Goal: Information Seeking & Learning: Check status

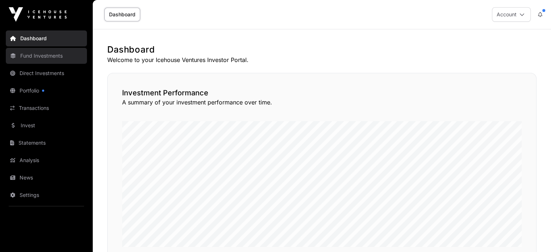
click at [51, 56] on link "Fund Investments" at bounding box center [46, 56] width 81 height 16
click at [48, 56] on link "Fund Investments" at bounding box center [46, 56] width 81 height 16
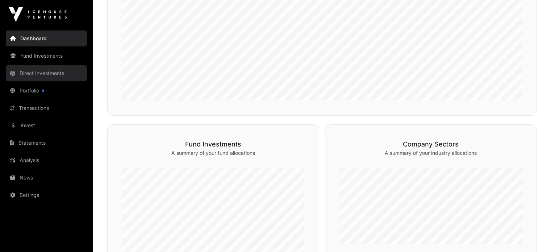
scroll to position [145, 0]
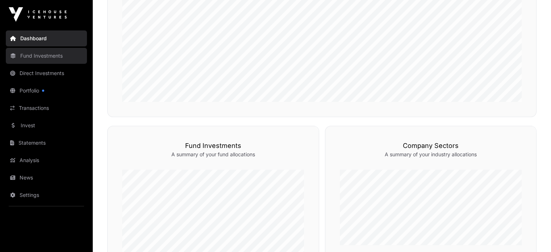
click at [49, 54] on link "Fund Investments" at bounding box center [46, 56] width 81 height 16
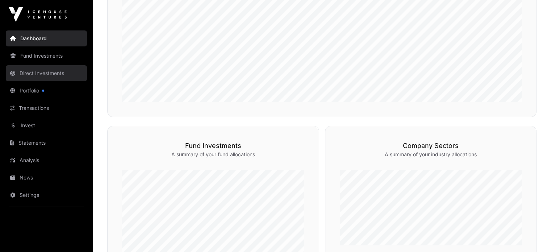
click at [47, 73] on link "Direct Investments" at bounding box center [46, 73] width 81 height 16
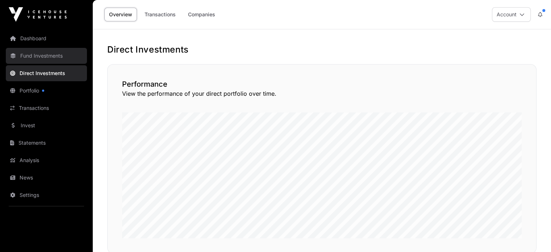
click at [52, 52] on link "Fund Investments" at bounding box center [46, 56] width 81 height 16
click at [44, 56] on link "Fund Investments" at bounding box center [46, 56] width 81 height 16
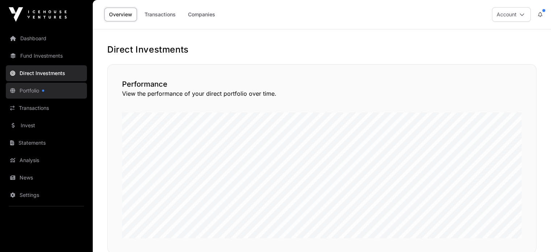
click at [32, 91] on link "Portfolio" at bounding box center [46, 91] width 81 height 16
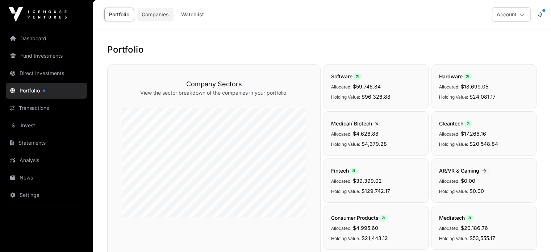
click at [155, 17] on link "Companies" at bounding box center [155, 15] width 37 height 14
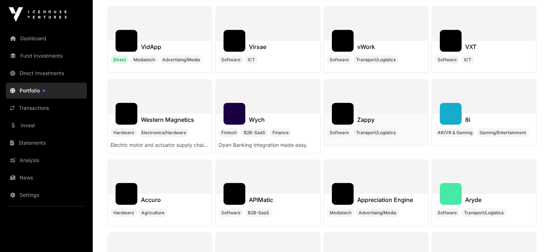
scroll to position [5087, 0]
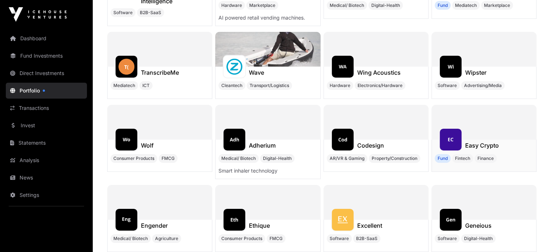
click at [487, 141] on h1 "Easy Crypto" at bounding box center [482, 145] width 34 height 9
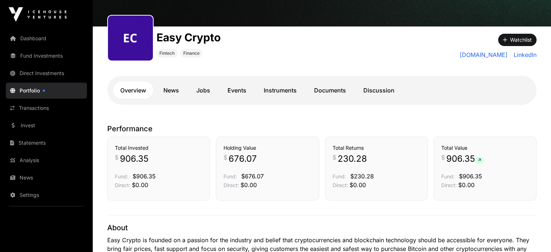
scroll to position [109, 0]
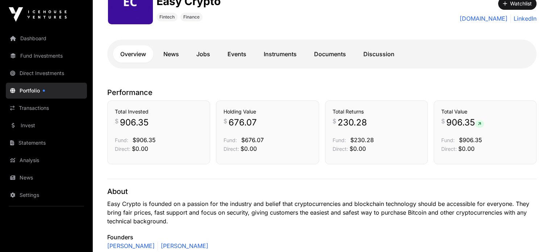
drag, startPoint x: 116, startPoint y: 112, endPoint x: 149, endPoint y: 112, distance: 32.9
click at [149, 112] on h3 "Total Invested" at bounding box center [159, 111] width 88 height 7
click at [148, 115] on h3 "Total Invested" at bounding box center [159, 111] width 88 height 7
drag, startPoint x: 157, startPoint y: 114, endPoint x: 109, endPoint y: 113, distance: 47.8
click at [109, 113] on div "Total Invested $ 906.35 Fund: $906.35 Direct: $0.00" at bounding box center [158, 132] width 103 height 64
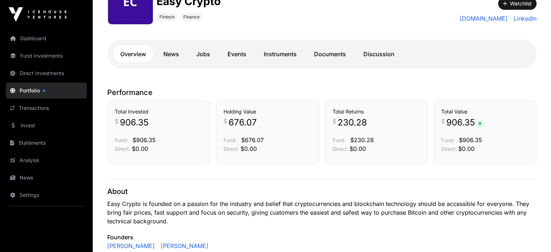
click at [116, 113] on h3 "Total Invested" at bounding box center [159, 111] width 88 height 7
drag, startPoint x: 115, startPoint y: 112, endPoint x: 158, endPoint y: 112, distance: 43.1
click at [158, 112] on h3 "Total Invested" at bounding box center [159, 111] width 88 height 7
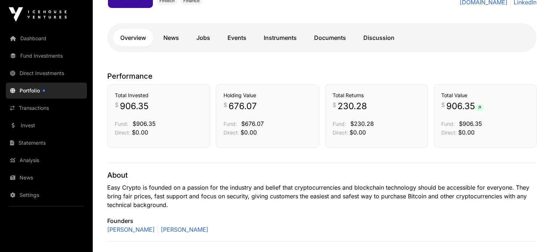
scroll to position [128, 0]
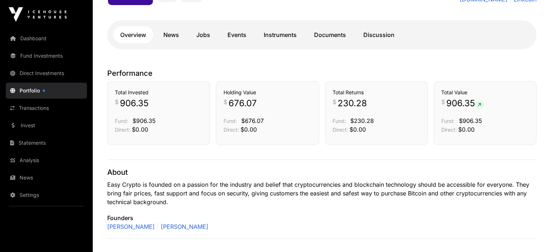
click at [235, 92] on h3 "Holding Value" at bounding box center [267, 92] width 88 height 7
drag, startPoint x: 235, startPoint y: 92, endPoint x: 261, endPoint y: 101, distance: 27.6
click at [261, 101] on div "Holding Value $ 676.07 Fund: $676.07 Direct: $0.00" at bounding box center [267, 111] width 88 height 45
click at [261, 101] on p "$ 676.07" at bounding box center [267, 103] width 88 height 12
drag, startPoint x: 261, startPoint y: 102, endPoint x: 219, endPoint y: 93, distance: 43.0
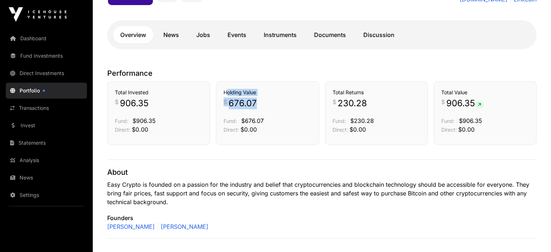
click at [219, 93] on div "Holding Value $ 676.07 Fund: $676.07 Direct: $0.00" at bounding box center [267, 113] width 103 height 64
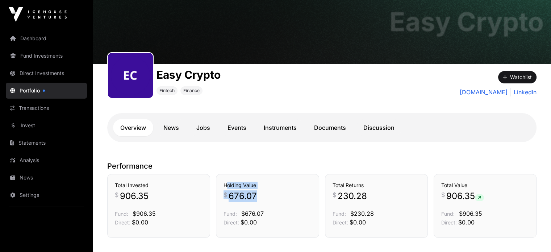
scroll to position [19, 0]
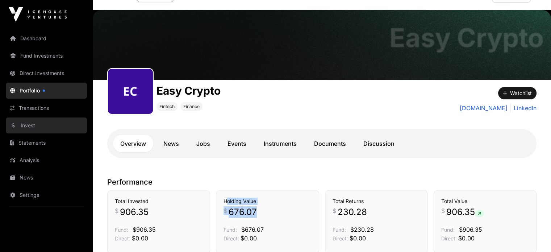
click at [30, 121] on link "Invest" at bounding box center [46, 125] width 81 height 16
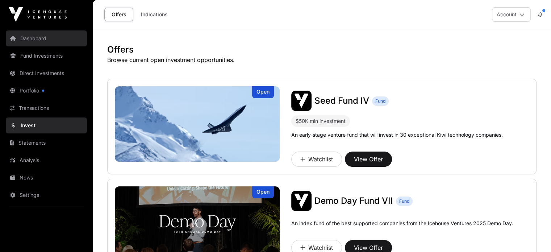
click at [42, 40] on link "Dashboard" at bounding box center [46, 38] width 81 height 16
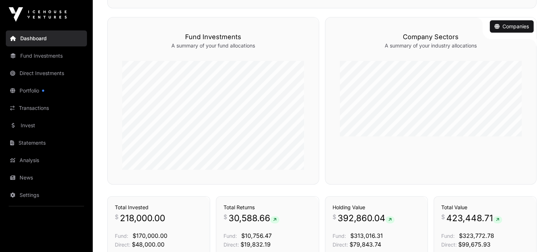
scroll to position [391, 0]
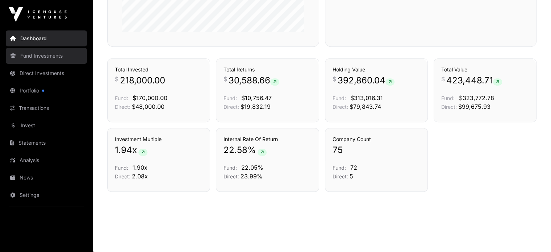
click at [49, 56] on link "Fund Investments" at bounding box center [46, 56] width 81 height 16
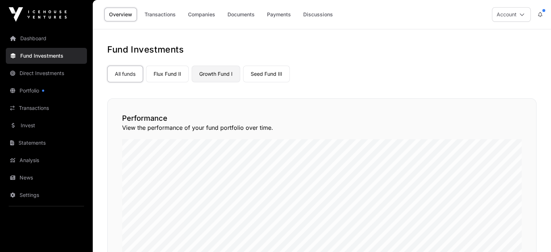
click at [221, 75] on link "Growth Fund I" at bounding box center [216, 74] width 49 height 17
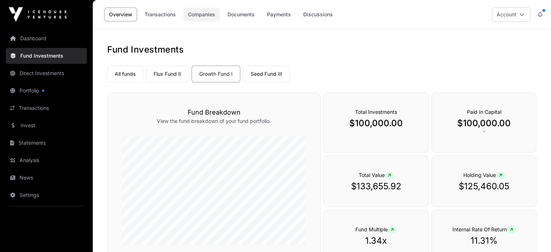
click at [206, 15] on link "Companies" at bounding box center [201, 15] width 37 height 14
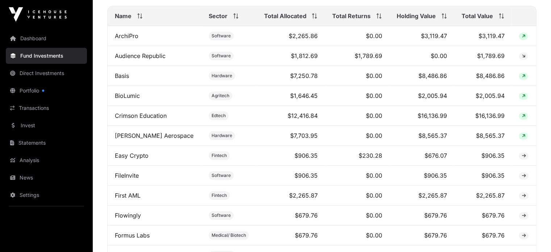
scroll to position [323, 0]
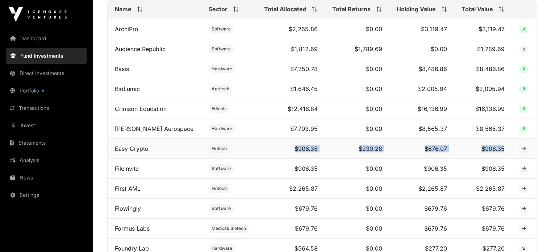
drag, startPoint x: 279, startPoint y: 152, endPoint x: 503, endPoint y: 151, distance: 224.5
click at [503, 151] on tr "Easy Crypto Fintech $906.35 $230.28 $676.07 $906.35" at bounding box center [322, 149] width 428 height 20
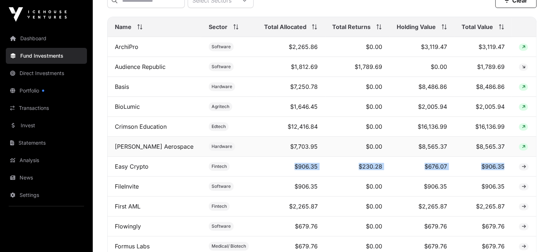
scroll to position [318, 0]
